Goal: Check status: Check status

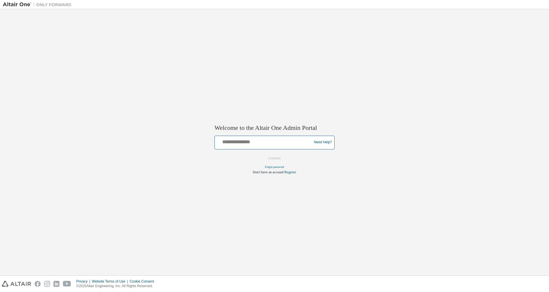
click at [233, 145] on input "text" at bounding box center [264, 141] width 94 height 8
type input "**********"
click at [273, 158] on button "Continue" at bounding box center [274, 158] width 25 height 9
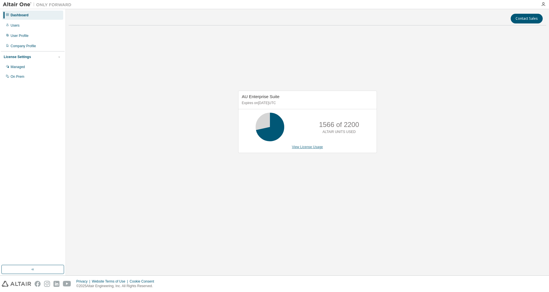
click at [305, 148] on link "View License Usage" at bounding box center [307, 147] width 31 height 4
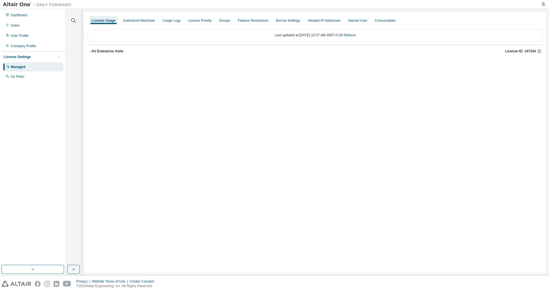
click at [90, 52] on icon "button" at bounding box center [89, 50] width 3 height 3
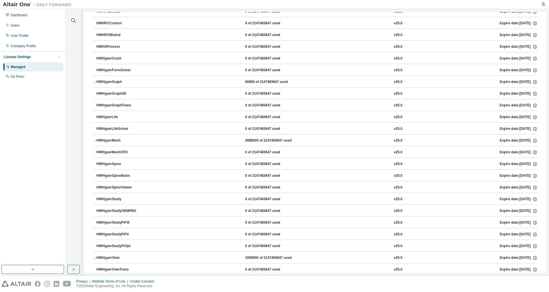
scroll to position [1173, 0]
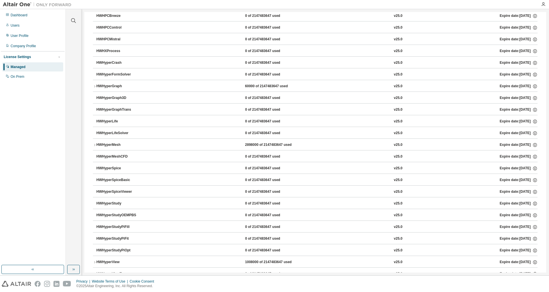
click at [94, 145] on icon "button" at bounding box center [94, 144] width 3 height 3
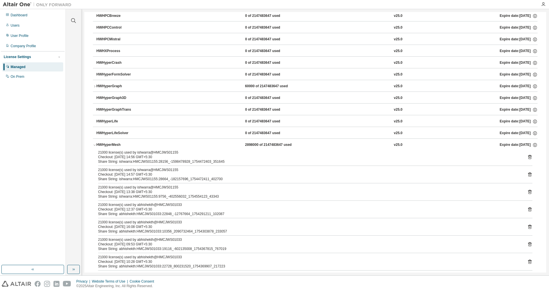
click at [95, 145] on icon "button" at bounding box center [94, 144] width 3 height 3
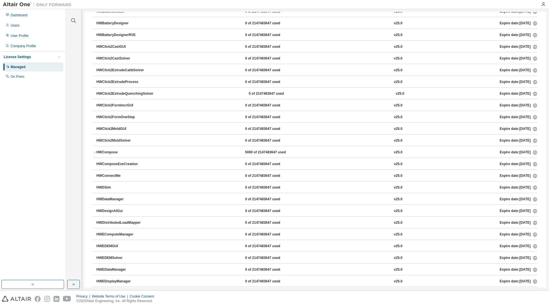
scroll to position [286, 0]
